Goal: Task Accomplishment & Management: Use online tool/utility

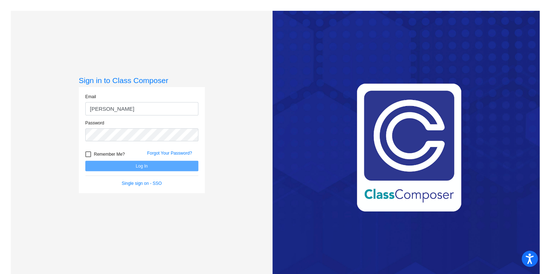
type input "[EMAIL_ADDRESS][PERSON_NAME][DOMAIN_NAME]"
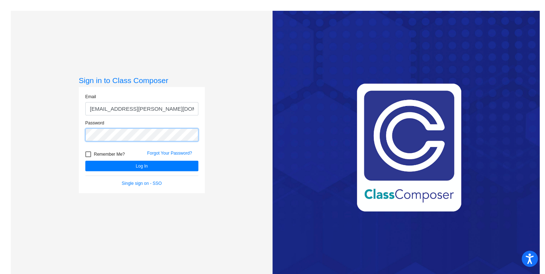
click at [85, 161] on button "Log In" at bounding box center [141, 166] width 113 height 10
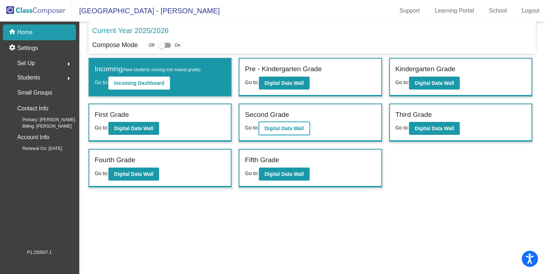
click at [267, 126] on b "Digital Data Wall" at bounding box center [284, 129] width 39 height 6
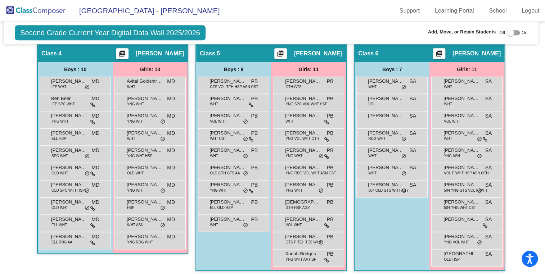
scroll to position [402, 1]
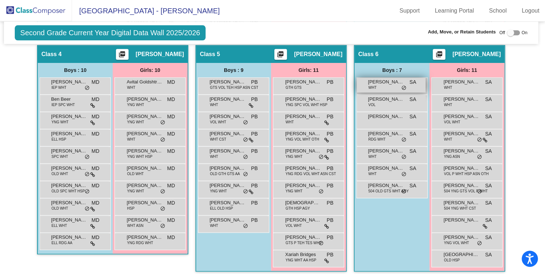
click at [379, 79] on span "[PERSON_NAME]" at bounding box center [386, 82] width 36 height 7
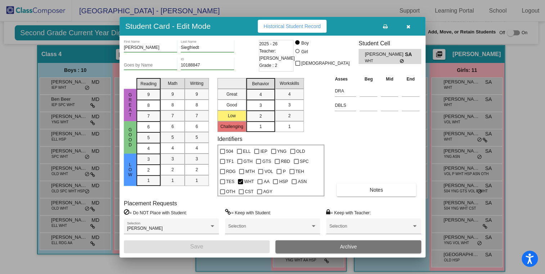
click at [412, 26] on button "button" at bounding box center [408, 26] width 23 height 13
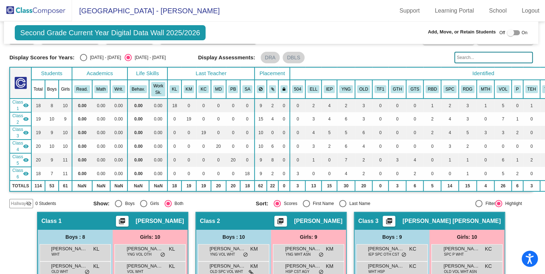
scroll to position [0, 1]
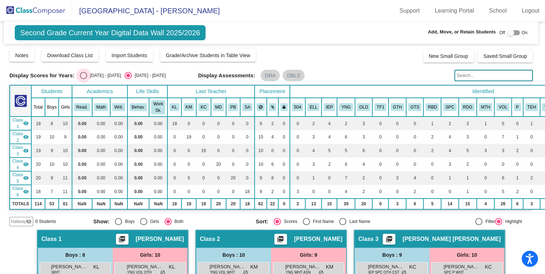
click at [80, 74] on div "Select an option" at bounding box center [83, 75] width 7 height 7
click at [83, 79] on input "[DATE] - [DATE]" at bounding box center [83, 79] width 0 height 0
radio input "true"
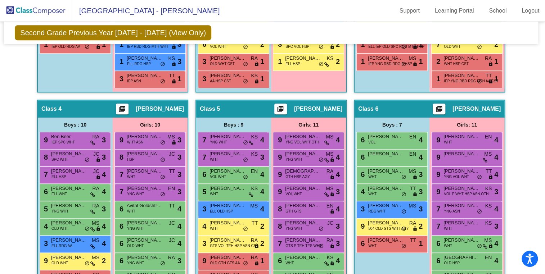
scroll to position [346, 1]
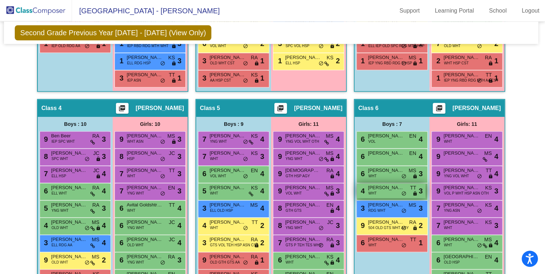
click at [391, 187] on span "[PERSON_NAME]" at bounding box center [386, 187] width 36 height 7
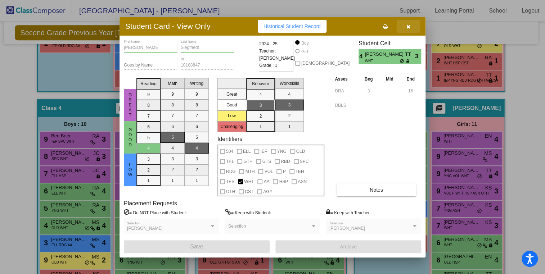
click at [411, 24] on button "button" at bounding box center [408, 26] width 23 height 13
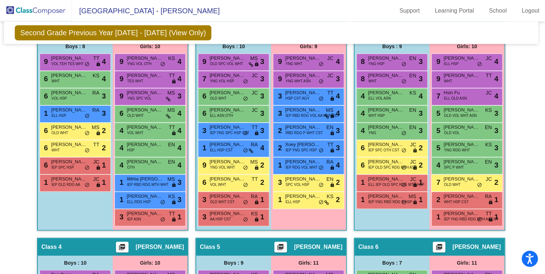
scroll to position [207, 1]
click at [245, 127] on div "3 [PERSON_NAME] IEP YNG SPC HSP CST TT lock do_not_disturb_alt 3" at bounding box center [232, 130] width 69 height 15
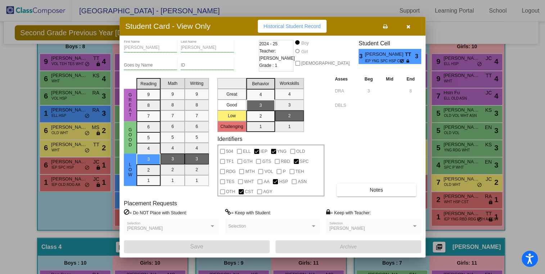
click at [410, 28] on icon "button" at bounding box center [409, 26] width 4 height 5
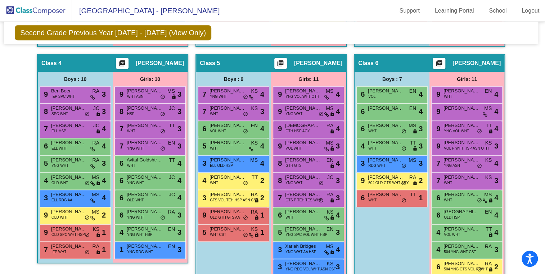
scroll to position [391, 1]
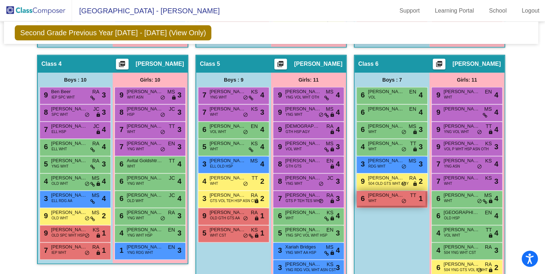
click at [380, 201] on div "6 [PERSON_NAME] WHT TT lock do_not_disturb_alt 1" at bounding box center [391, 198] width 69 height 15
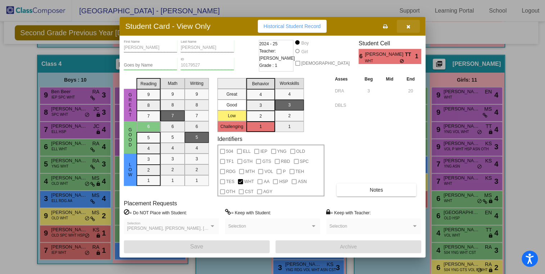
click at [409, 26] on icon "button" at bounding box center [409, 26] width 4 height 5
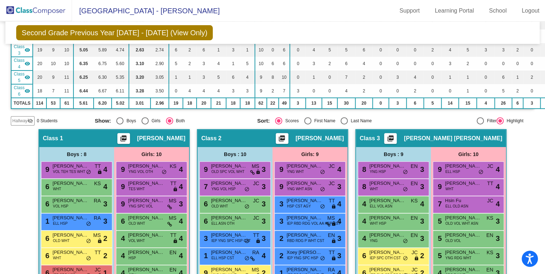
scroll to position [100, 0]
